Goal: Task Accomplishment & Management: Use online tool/utility

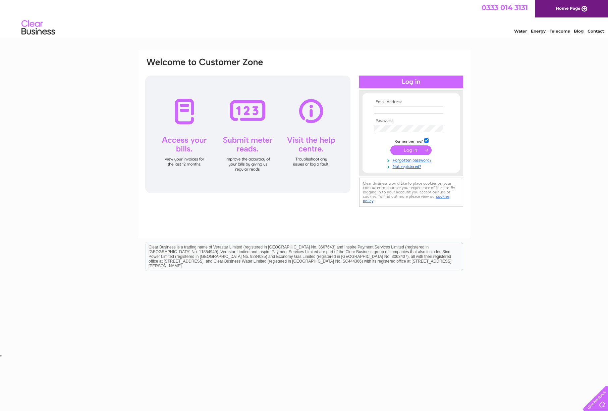
type input "accounts@nc-ec.co.uk"
click at [407, 149] on input "submit" at bounding box center [411, 149] width 41 height 9
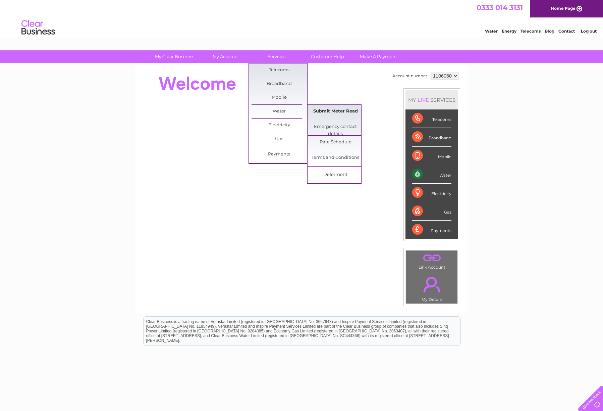
click at [319, 112] on link "Submit Meter Read" at bounding box center [335, 111] width 55 height 13
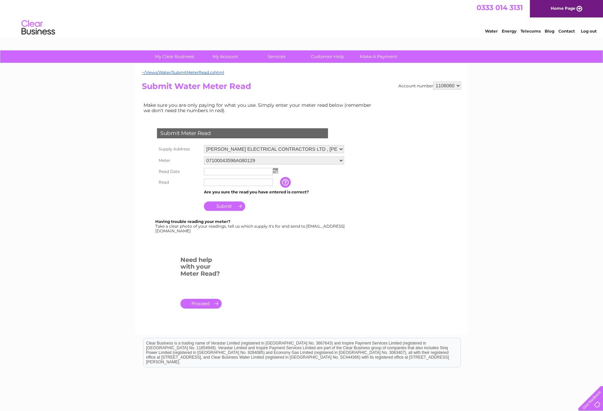
click at [276, 173] on img at bounding box center [275, 170] width 5 height 5
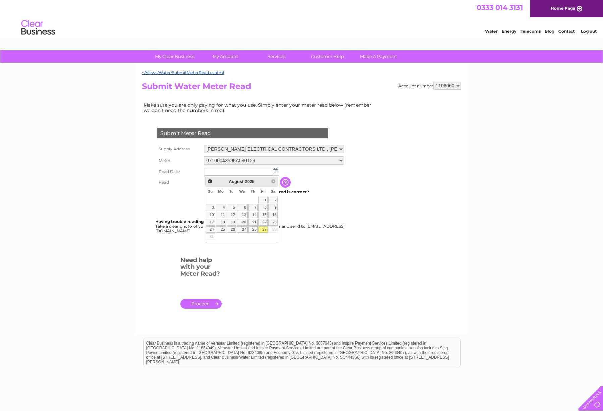
click at [262, 232] on link "29" at bounding box center [262, 229] width 9 height 7
type input "[DATE]"
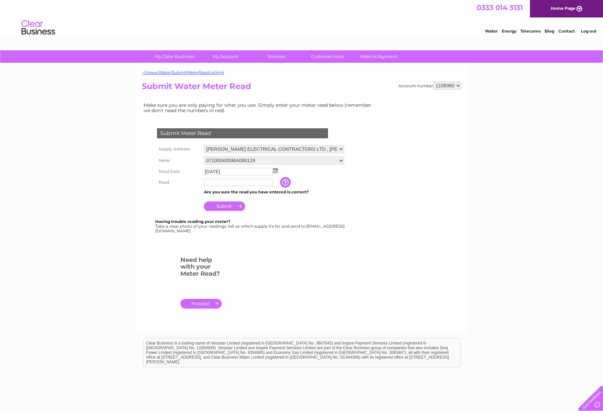
click at [255, 180] on input "text" at bounding box center [238, 182] width 69 height 7
type input "508"
click at [226, 202] on input "Submit" at bounding box center [224, 205] width 41 height 9
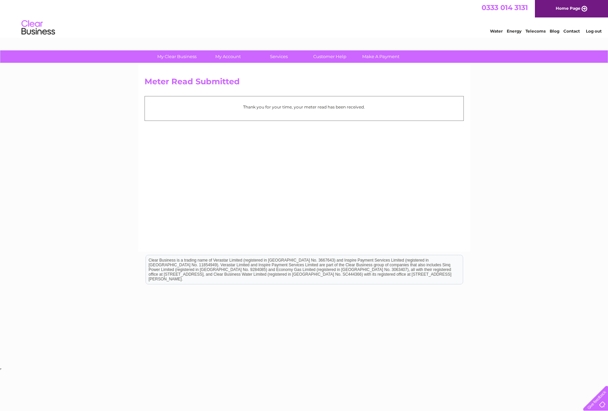
click at [576, 93] on div "My Clear Business Login Details My Details My Preferences Link Account My Accou…" at bounding box center [304, 208] width 608 height 316
